Goal: Task Accomplishment & Management: Complete application form

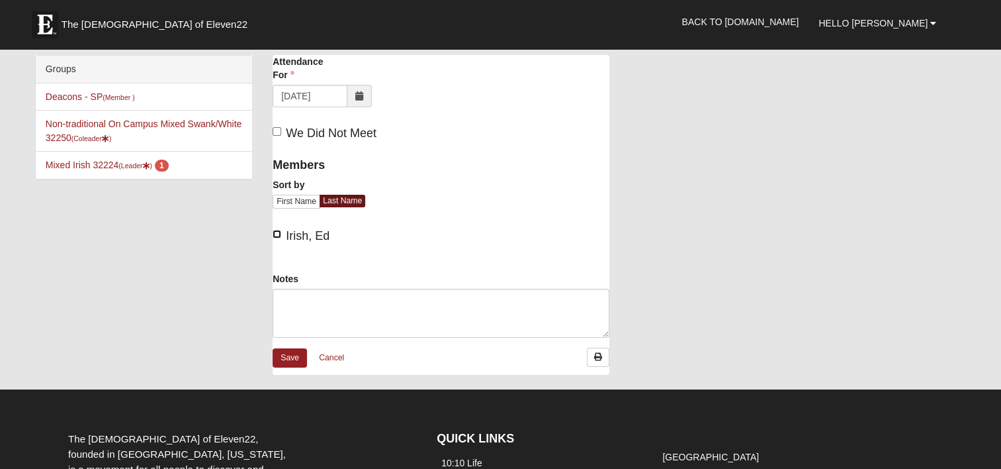
click at [279, 233] on input "Irish, Ed" at bounding box center [277, 234] width 9 height 9
checkbox input "true"
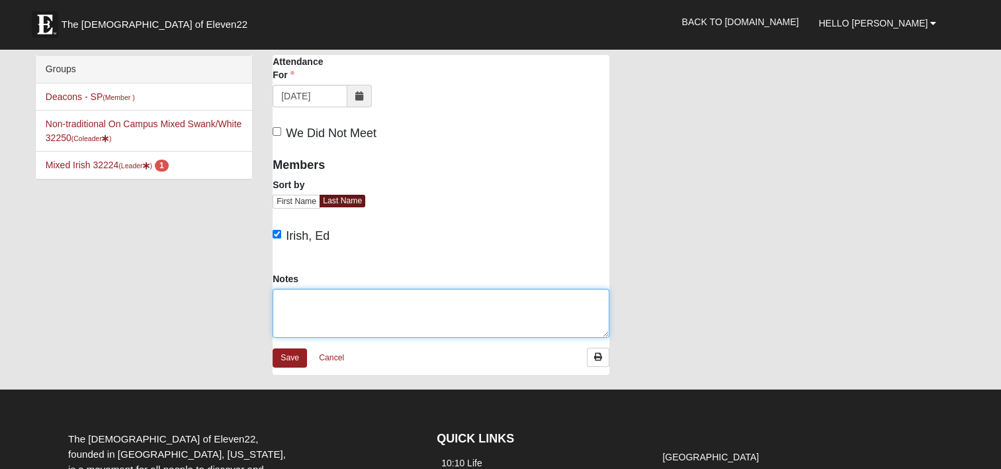
click at [300, 307] on textarea "Notes" at bounding box center [441, 313] width 337 height 49
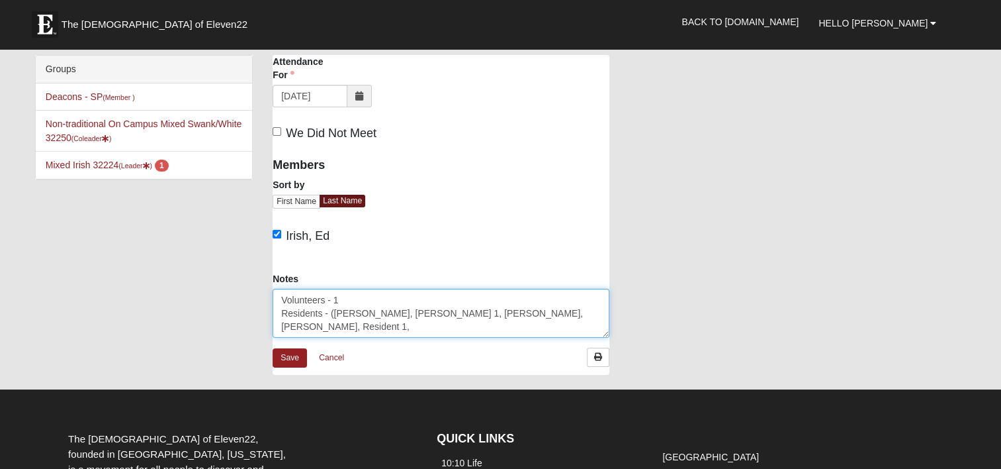
click at [331, 312] on textarea "Volunteers - 1 Residents - (Gordon, Norma, Dinna 1, Mary Loe, Sally, Resident 1," at bounding box center [441, 313] width 337 height 49
click at [589, 316] on textarea "Volunteers - 1 Residents - 11 (Gordon, Norma, Dinna 1, Mary Loe, Sally, Residen…" at bounding box center [441, 313] width 337 height 49
click at [489, 310] on textarea "Volunteers - 1 Residents - 11 (Gordon, Norma, Dinna 1, Mary Loe, Sally, Residen…" at bounding box center [441, 313] width 337 height 49
click at [486, 308] on textarea "Volunteers - 1 Residents - 11 (Gordon, Norma, Dinna 1, Mary Lo, Sally, Resident…" at bounding box center [441, 313] width 337 height 49
click at [425, 309] on textarea "Volunteers - 1 Residents - 11 (Gordon, Norma, Dinna 1, Mary Lou, Sally, Residen…" at bounding box center [441, 313] width 337 height 49
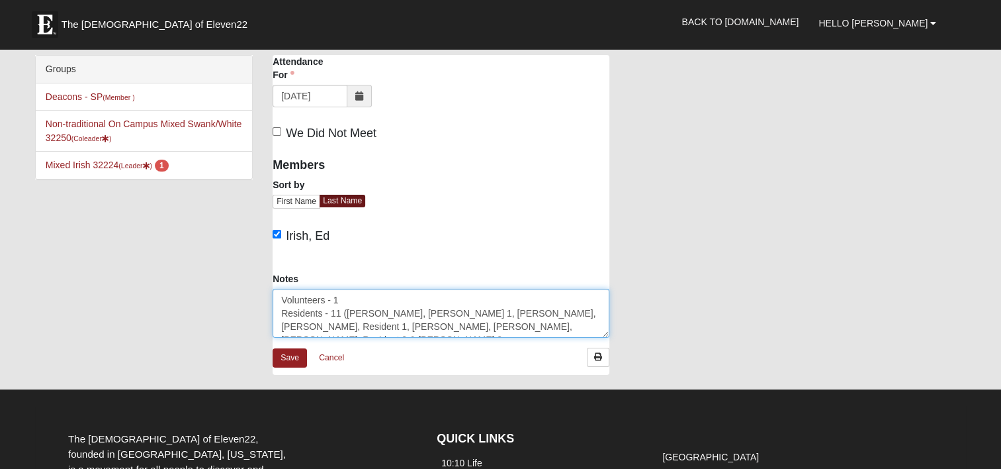
click at [418, 330] on textarea "Volunteers - 1 Residents - 11 (Gordon, Norma, Donna 1, Mary Lou, Sally, Residen…" at bounding box center [441, 313] width 337 height 49
drag, startPoint x: 420, startPoint y: 327, endPoint x: 283, endPoint y: 299, distance: 139.8
click at [283, 299] on textarea "Volunteers - 1 Residents - 11 (Gordon, Norma, Donna 1, Mary Lou, Sally, Residen…" at bounding box center [441, 313] width 337 height 49
type textarea "Volunteers - 1 Residents - 11 (Gordon, Norma, Donna 1, Mary Lou, Sally, Residen…"
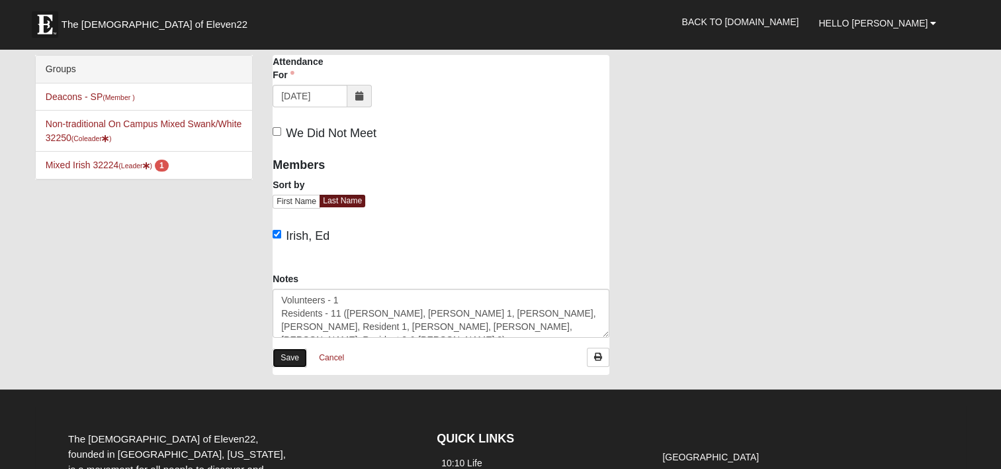
click at [296, 360] on link "Save" at bounding box center [290, 357] width 34 height 19
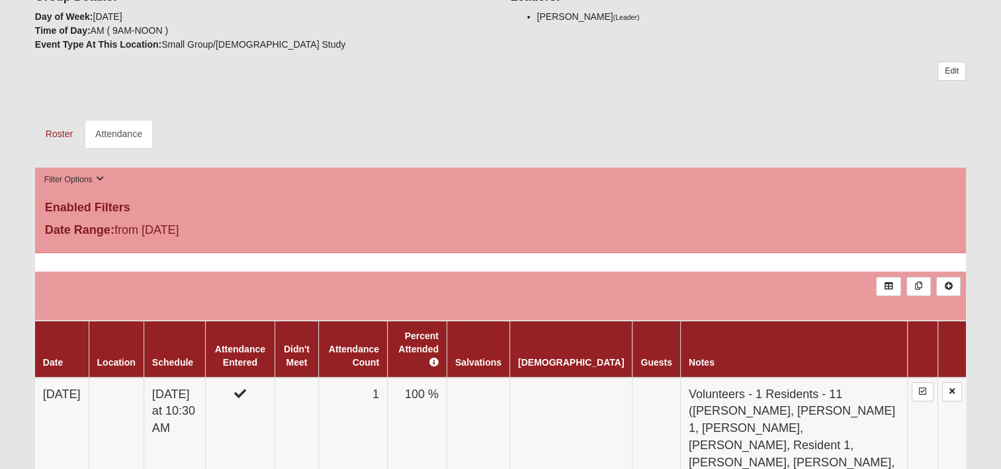
scroll to position [265, 0]
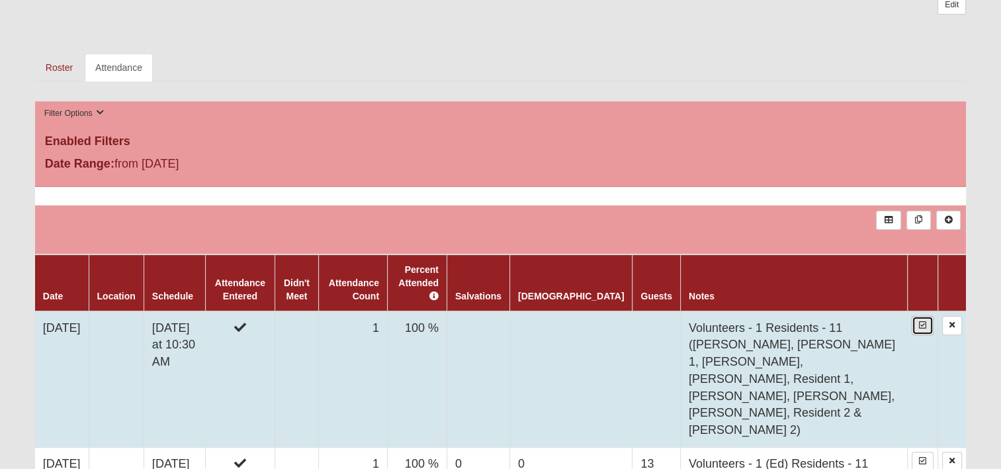
click at [921, 316] on link at bounding box center [923, 325] width 22 height 19
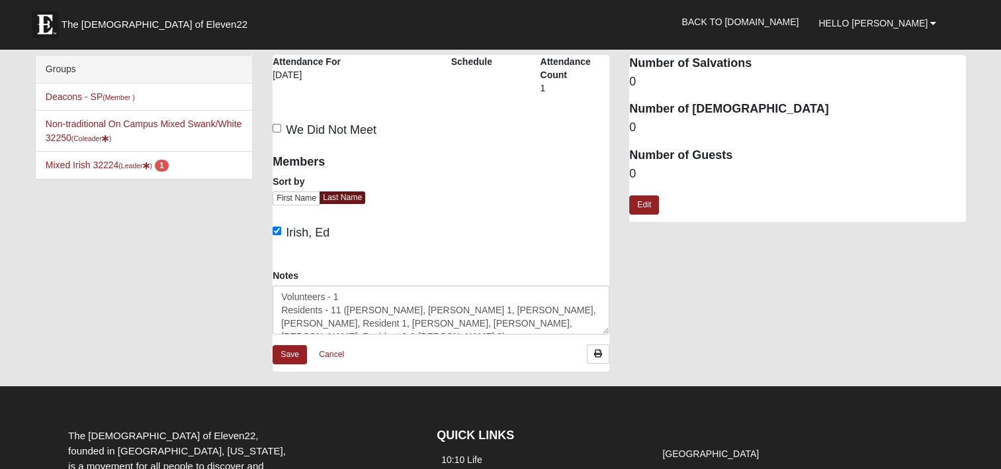
click at [637, 169] on dd "0" at bounding box center [797, 173] width 337 height 17
click at [644, 202] on link "Edit" at bounding box center [644, 204] width 30 height 19
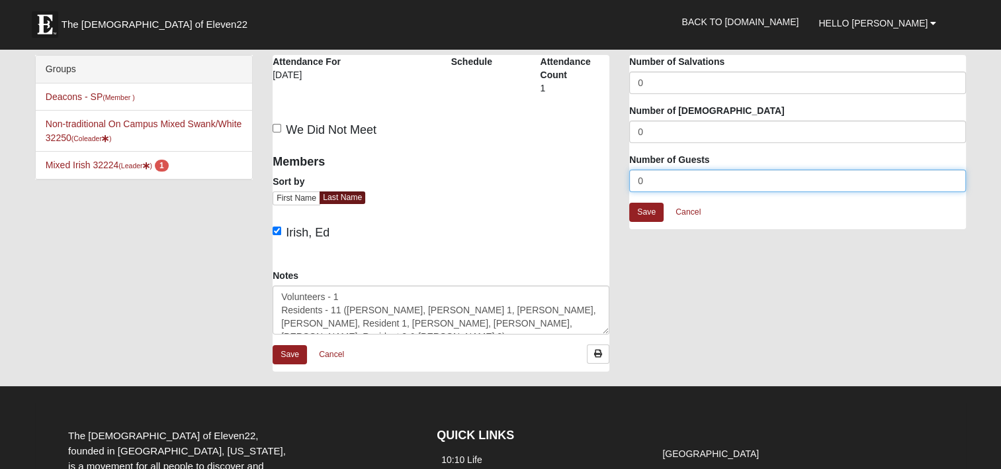
drag, startPoint x: 639, startPoint y: 176, endPoint x: 609, endPoint y: 177, distance: 30.5
click at [609, 177] on div "Windsor San Pablo - Bible Study Attendance Attendance For 10/8/2025 Schedule At…" at bounding box center [619, 220] width 713 height 330
type input "11"
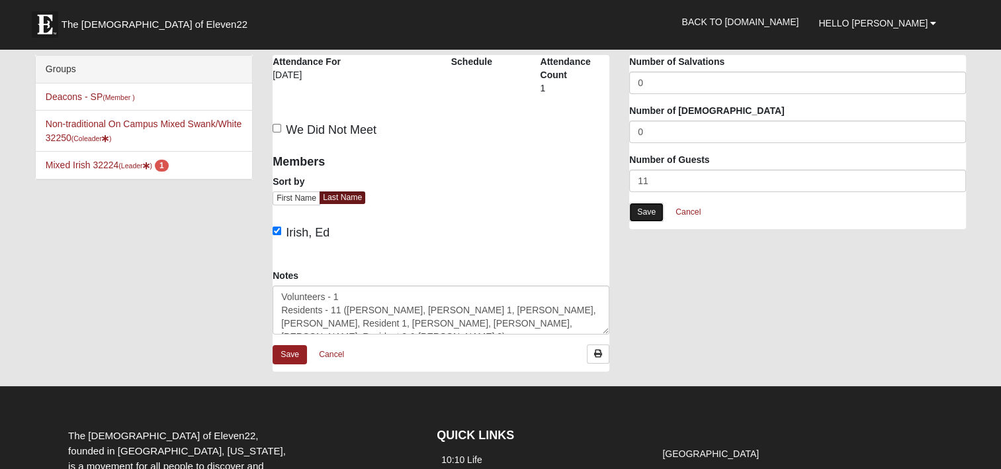
click at [643, 215] on link "Save" at bounding box center [646, 212] width 34 height 19
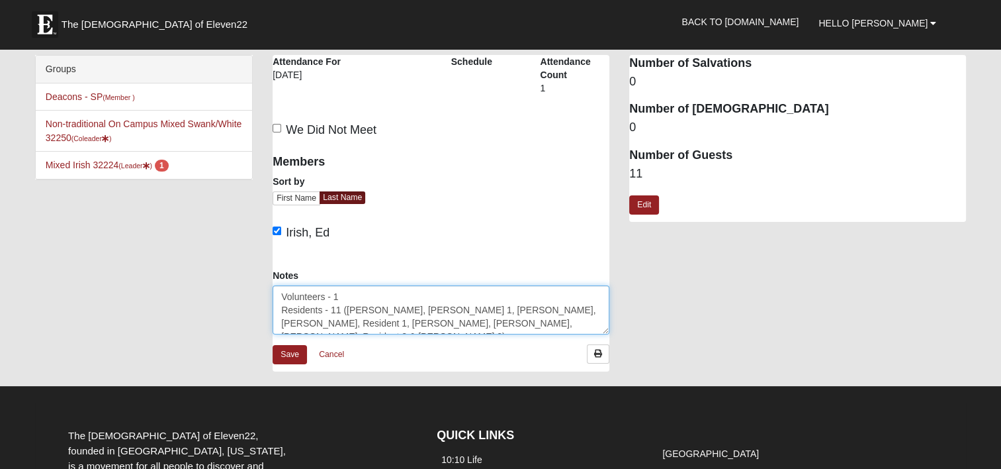
click at [456, 307] on textarea "Volunteers - 1 Residents - 11 (Gordon, Norma, Donna 1, Mary Lou, Sally, Residen…" at bounding box center [441, 309] width 337 height 49
type textarea "Volunteers - 1 Residents - 11 (Gordon, Norma, Donna 1, Zane, Mary Lou, Sally, R…"
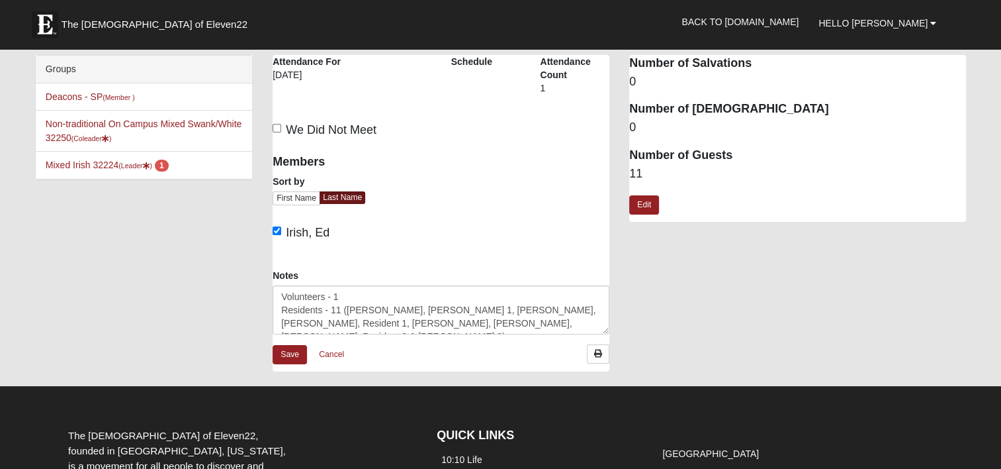
click at [643, 172] on dd "11" at bounding box center [797, 173] width 337 height 17
click at [646, 201] on link "Edit" at bounding box center [644, 204] width 30 height 19
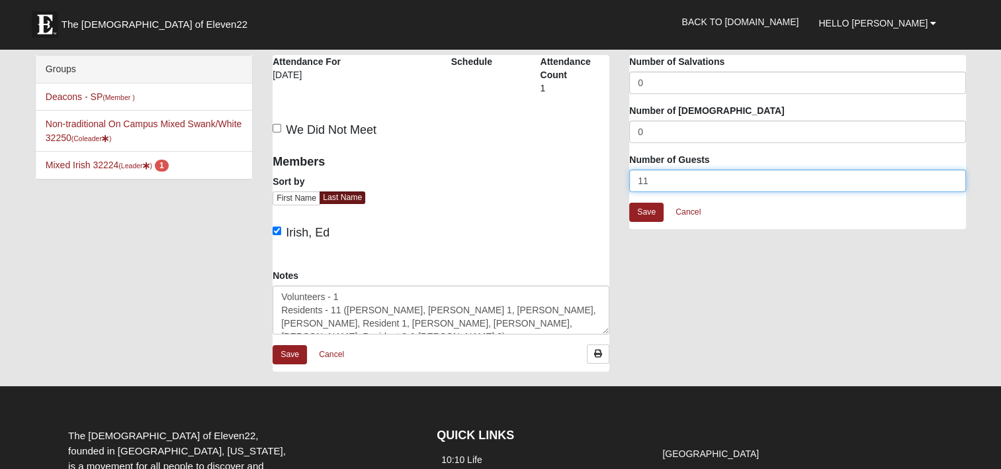
click at [651, 179] on input "11" at bounding box center [797, 180] width 337 height 23
type input "12"
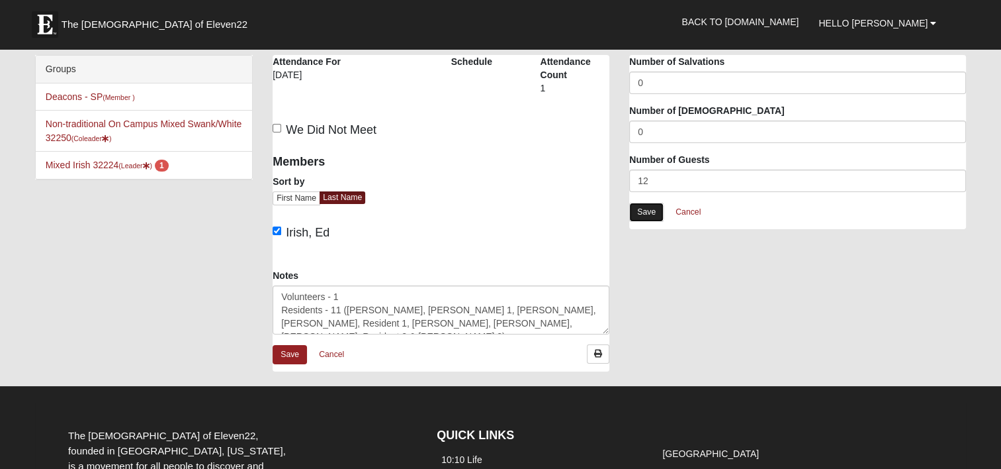
click at [637, 210] on link "Save" at bounding box center [646, 212] width 34 height 19
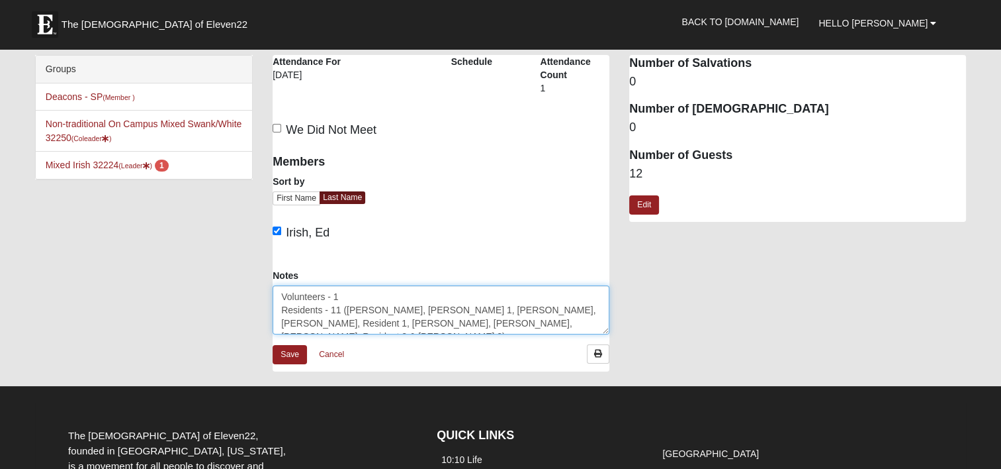
click at [340, 308] on textarea "Volunteers - 1 Residents - 11 (Gordon, Norma, Donna 1, Zane, Mary Lou, Sally, R…" at bounding box center [441, 309] width 337 height 49
type textarea "Volunteers - 1 Residents - 12 ([PERSON_NAME], [PERSON_NAME] 1, [PERSON_NAME], […"
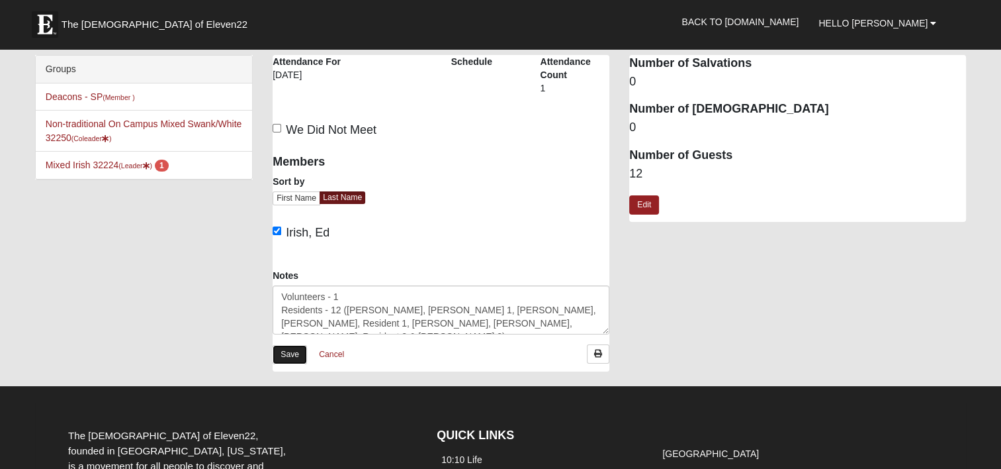
click at [286, 353] on link "Save" at bounding box center [290, 354] width 34 height 19
